Goal: Task Accomplishment & Management: Manage account settings

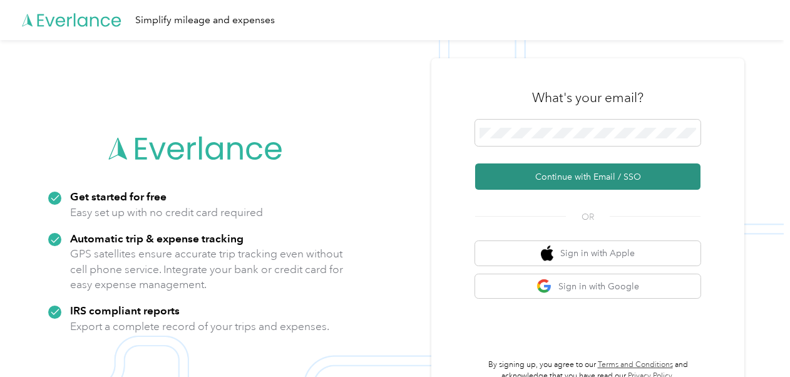
click at [561, 176] on button "Continue with Email / SSO" at bounding box center [587, 176] width 225 height 26
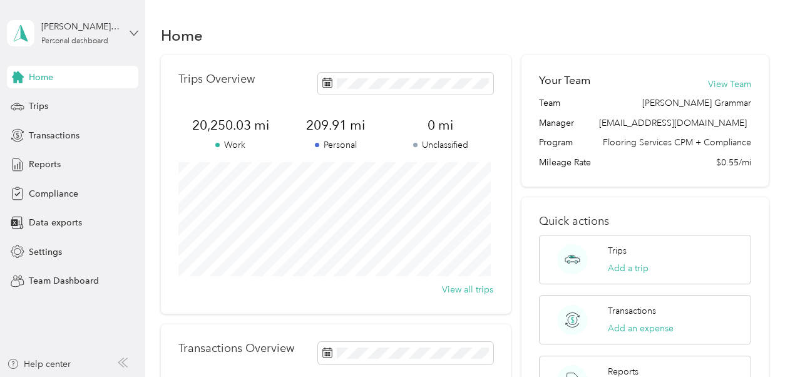
click at [134, 29] on icon at bounding box center [134, 33] width 9 height 9
click at [91, 109] on div "Team dashboard Personal dashboard Log out" at bounding box center [139, 131] width 246 height 79
click at [56, 165] on span "Reports" at bounding box center [45, 164] width 32 height 13
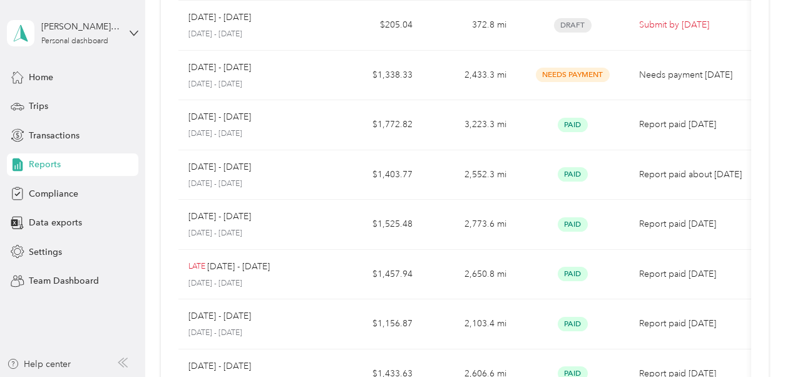
scroll to position [41, 0]
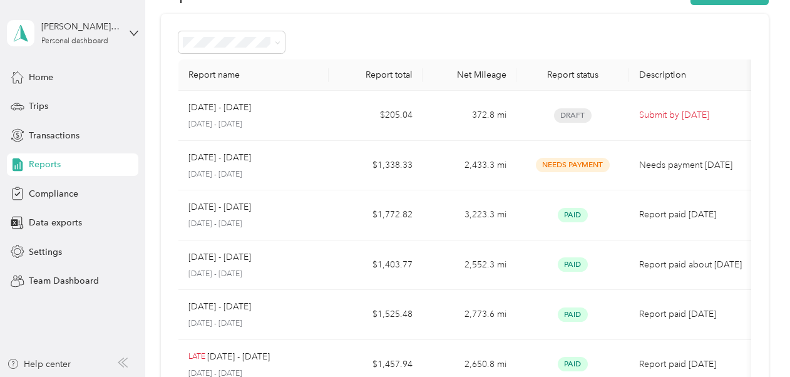
click at [63, 164] on div "Reports" at bounding box center [73, 164] width 132 height 23
click at [65, 274] on span "Team Dashboard" at bounding box center [64, 280] width 70 height 13
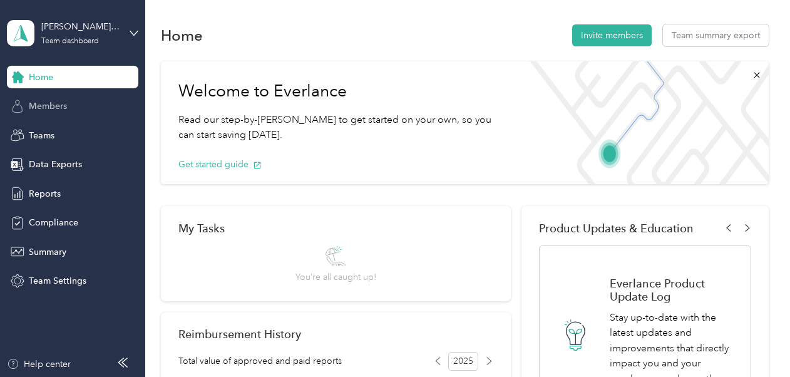
click at [54, 108] on span "Members" at bounding box center [48, 106] width 38 height 13
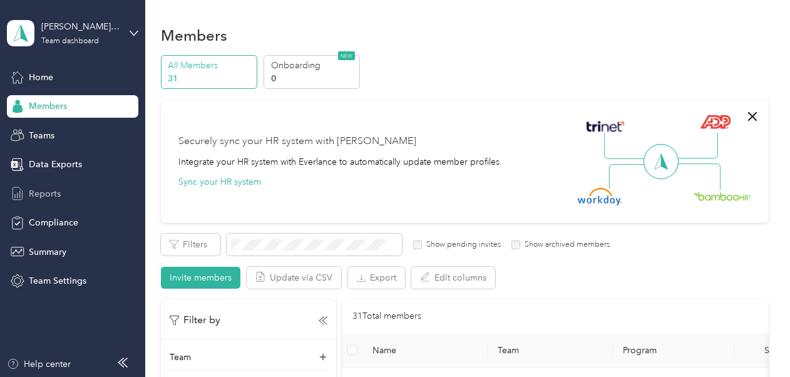
click at [78, 194] on div "Reports" at bounding box center [73, 193] width 132 height 23
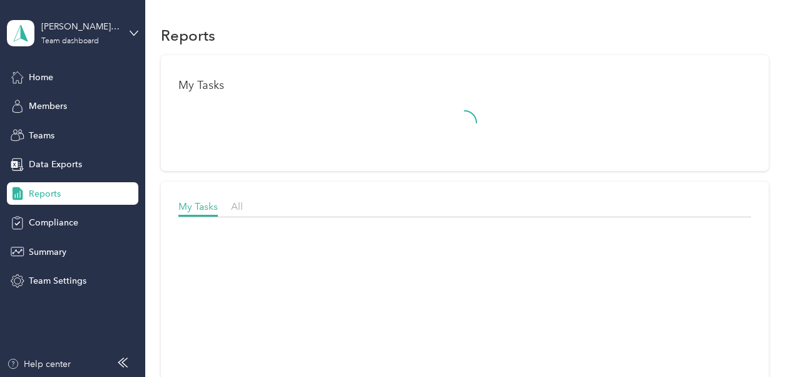
click at [53, 190] on span "Reports" at bounding box center [45, 193] width 32 height 13
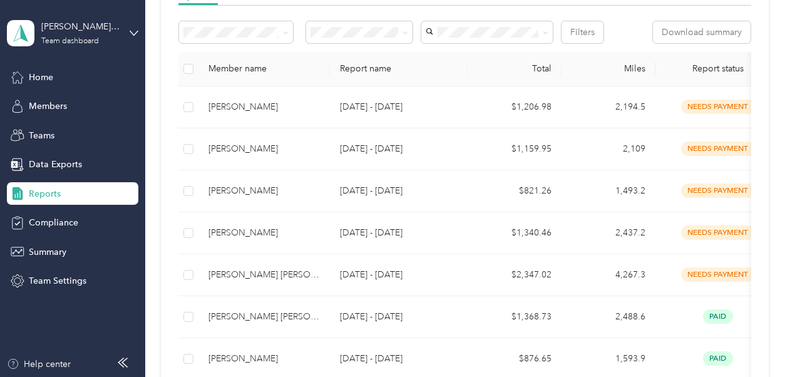
scroll to position [215, 0]
